Goal: Transaction & Acquisition: Purchase product/service

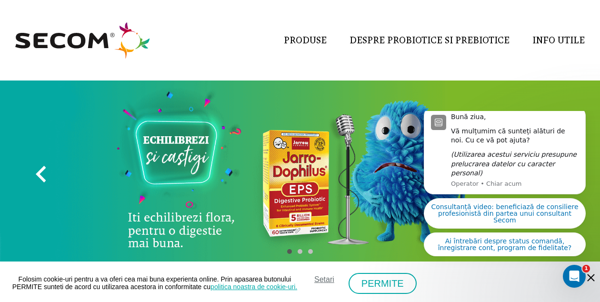
click at [592, 115] on html "Bună ziua, Vă mulțumim că sunteți alături de noi. Cu ce vă pot ajuta? (Utilizar…" at bounding box center [504, 113] width 190 height 4
click at [399, 277] on button "PERMITE" at bounding box center [383, 283] width 68 height 21
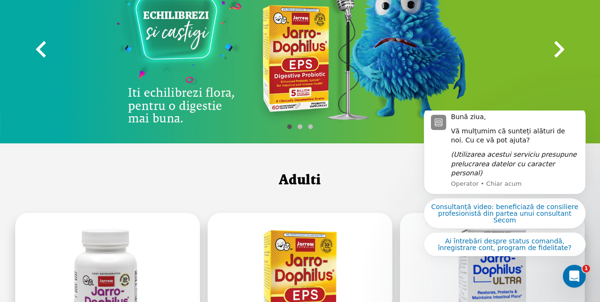
scroll to position [126, 0]
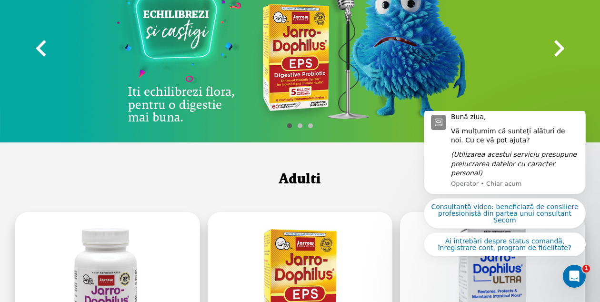
click at [590, 110] on img at bounding box center [300, 49] width 600 height 188
click at [581, 112] on icon "Dismiss notification" at bounding box center [582, 109] width 5 height 5
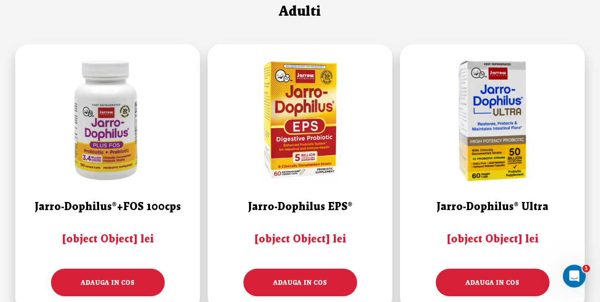
scroll to position [293, 0]
click at [102, 283] on div "adauga in cos" at bounding box center [108, 283] width 114 height 28
click at [304, 110] on img at bounding box center [300, 120] width 136 height 136
